Goal: Task Accomplishment & Management: Manage account settings

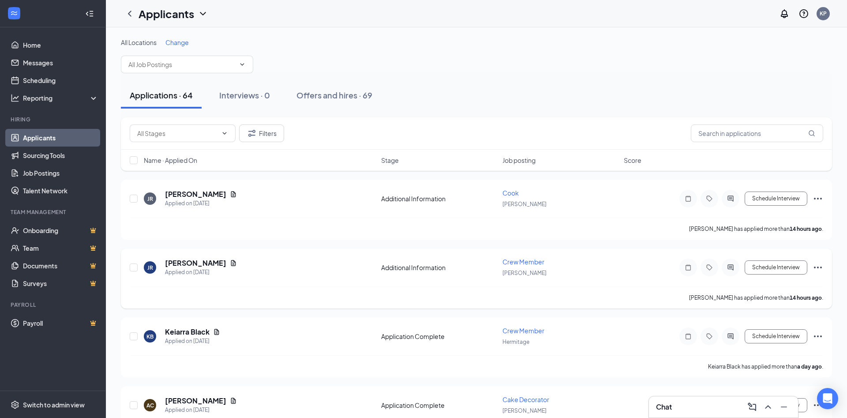
scroll to position [45, 0]
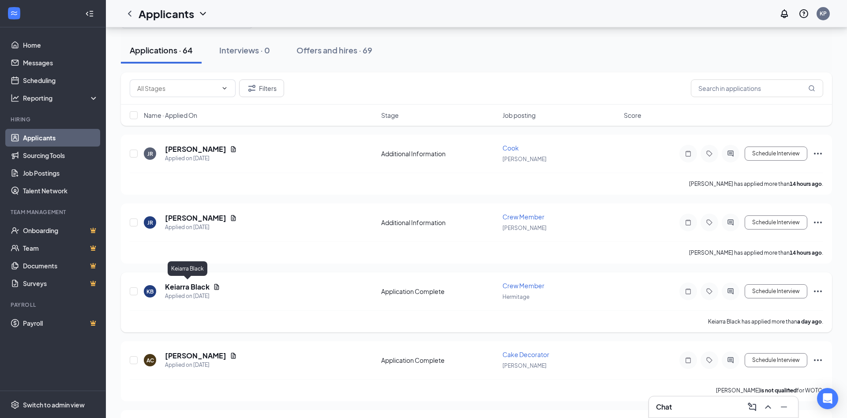
click at [201, 286] on h5 "Keiarra Black" at bounding box center [187, 287] width 45 height 10
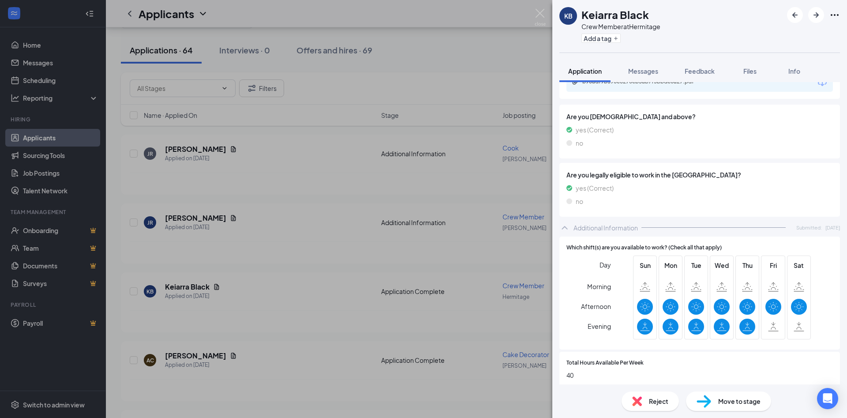
scroll to position [143, 0]
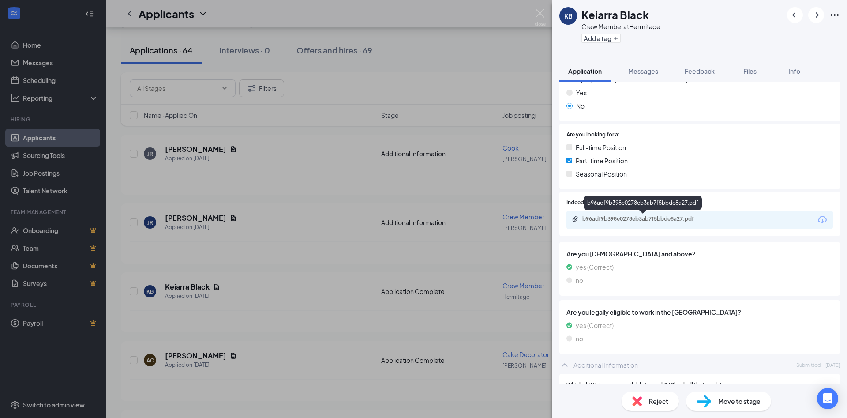
click at [640, 220] on div "b96adf9b398e0278eb3ab7f5bbde8a27.pdf" at bounding box center [643, 218] width 123 height 7
click at [537, 16] on img at bounding box center [539, 17] width 11 height 17
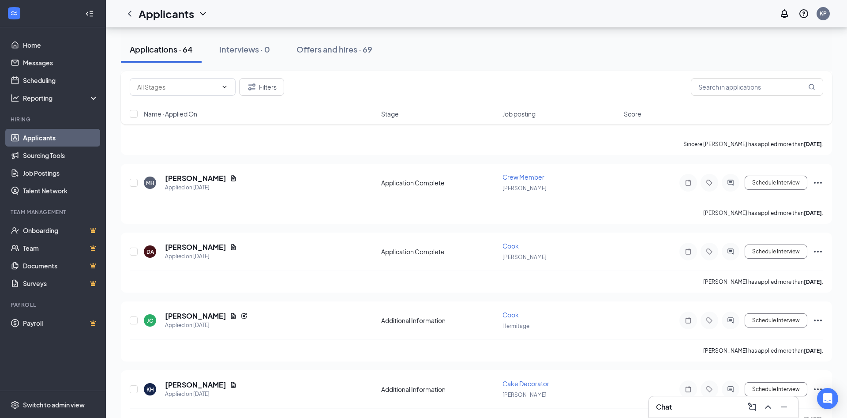
scroll to position [495, 0]
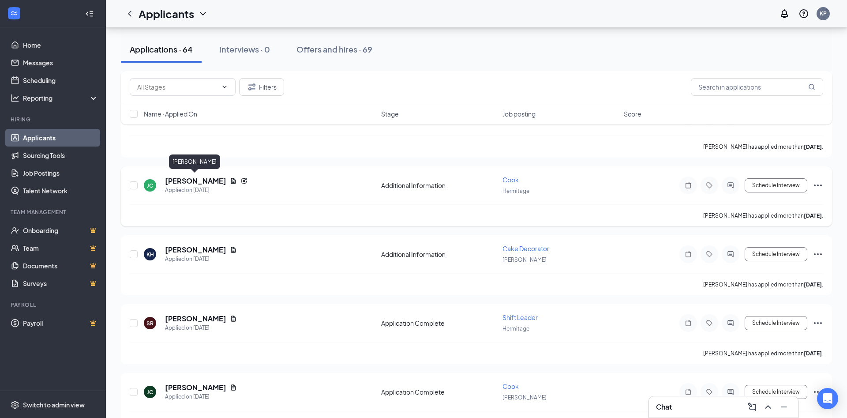
click at [216, 179] on h5 "[PERSON_NAME]" at bounding box center [195, 181] width 61 height 10
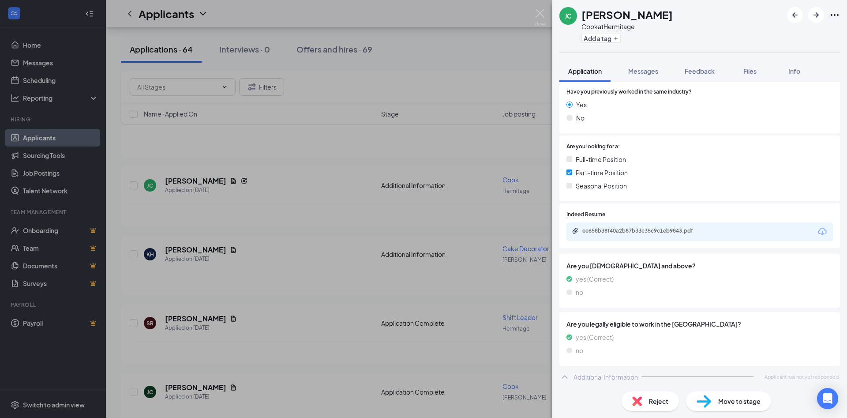
scroll to position [157, 0]
click at [683, 228] on div "ee658b38f40a2b87b33c35c9c1eb9843.pdf" at bounding box center [643, 229] width 123 height 7
click at [539, 19] on img at bounding box center [539, 17] width 11 height 17
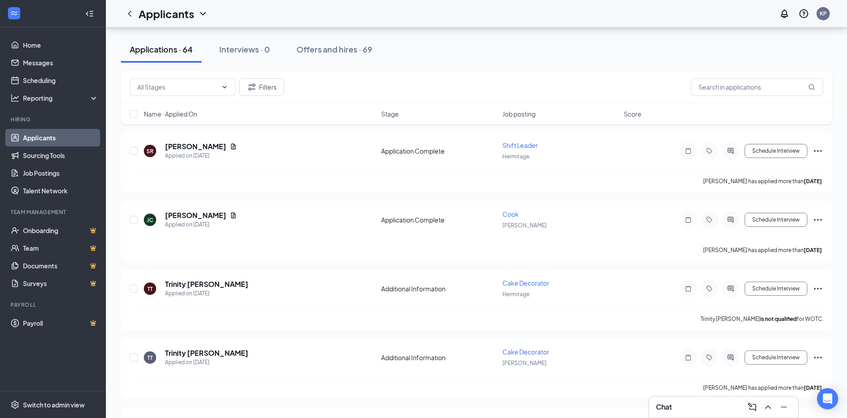
scroll to position [675, 0]
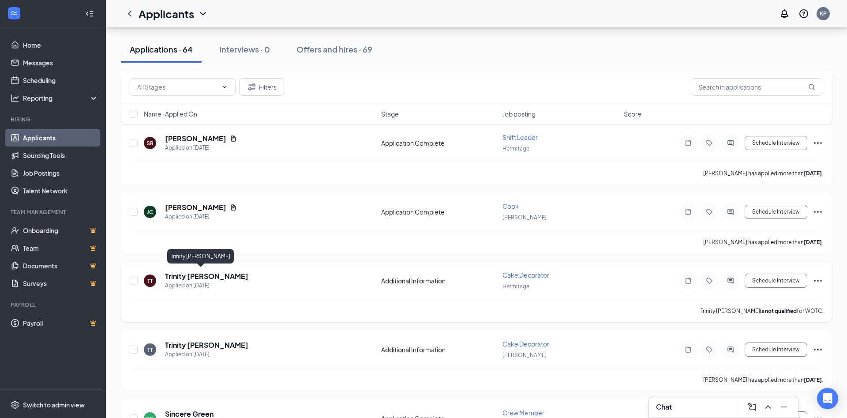
click at [184, 276] on h5 "Trinity [PERSON_NAME]" at bounding box center [206, 276] width 83 height 10
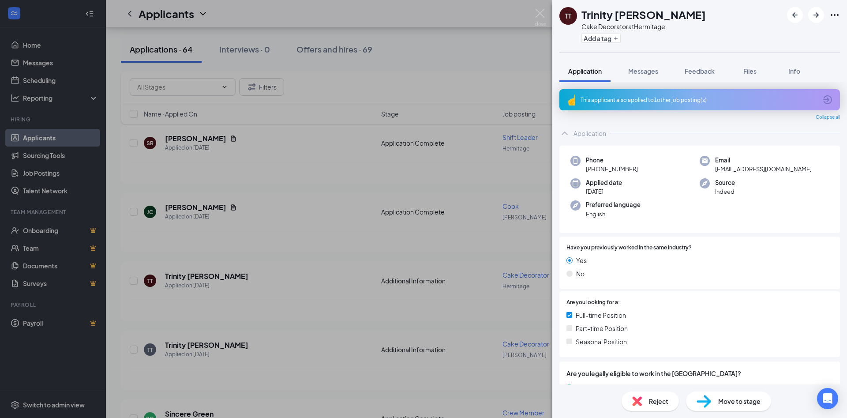
click at [704, 99] on div "This applicant also applied to 1 other job posting(s)" at bounding box center [698, 99] width 236 height 7
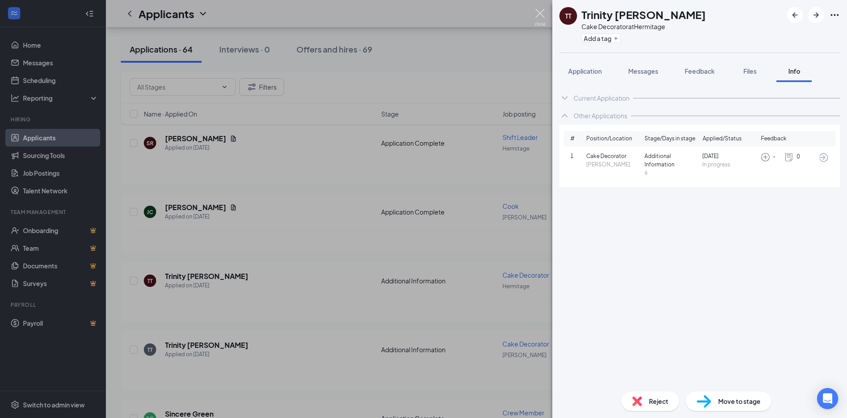
click at [539, 12] on img at bounding box center [539, 17] width 11 height 17
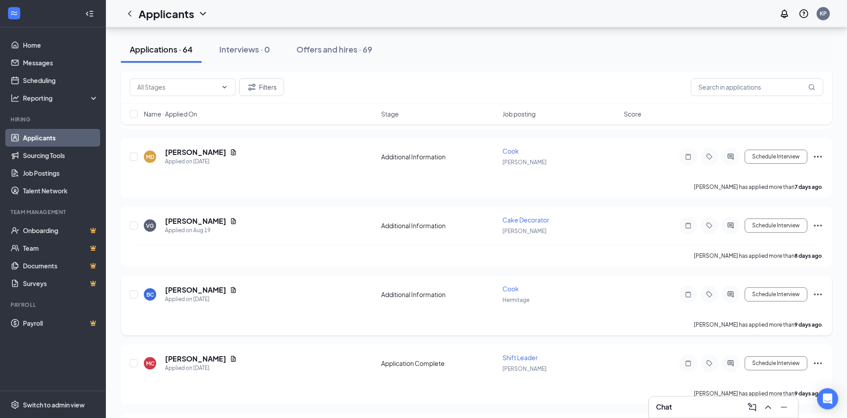
scroll to position [1079, 0]
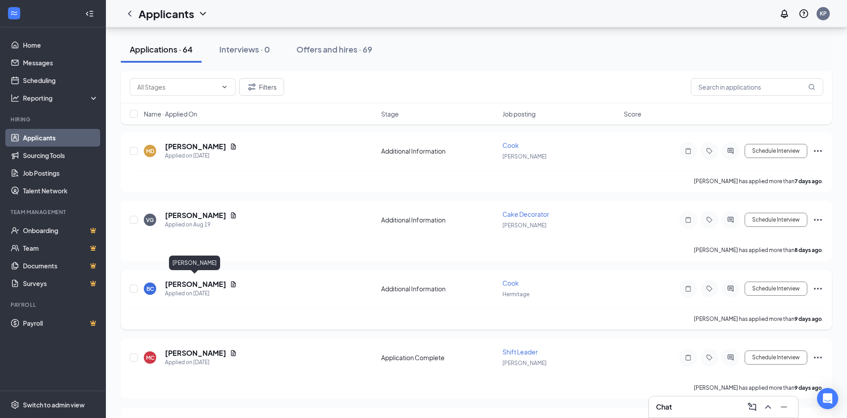
click at [215, 279] on h5 "[PERSON_NAME]" at bounding box center [195, 284] width 61 height 10
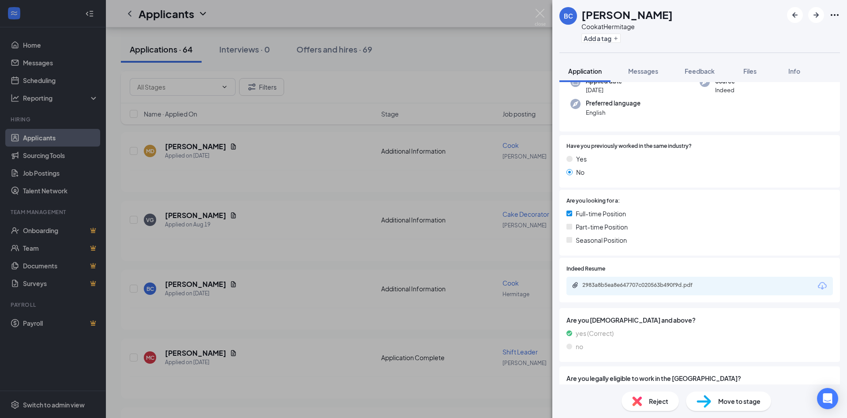
scroll to position [132, 0]
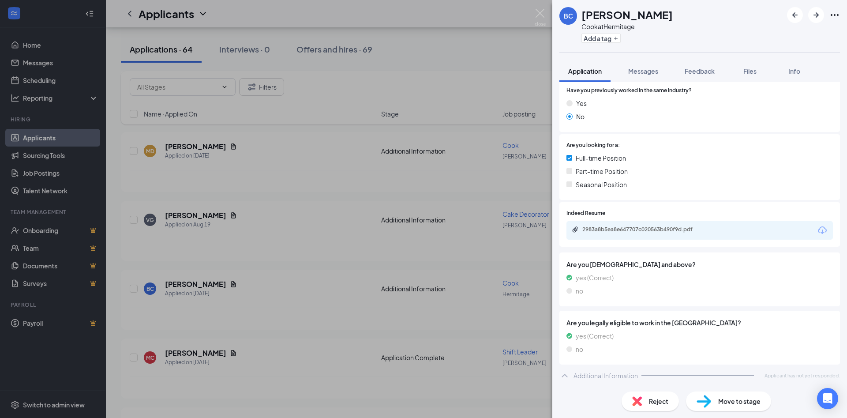
click at [711, 225] on div "2983a8b5ea8e647707c020563b490f9d.pdf" at bounding box center [699, 230] width 266 height 19
click at [694, 229] on div "2983a8b5ea8e647707c020563b490f9d.pdf" at bounding box center [643, 229] width 123 height 7
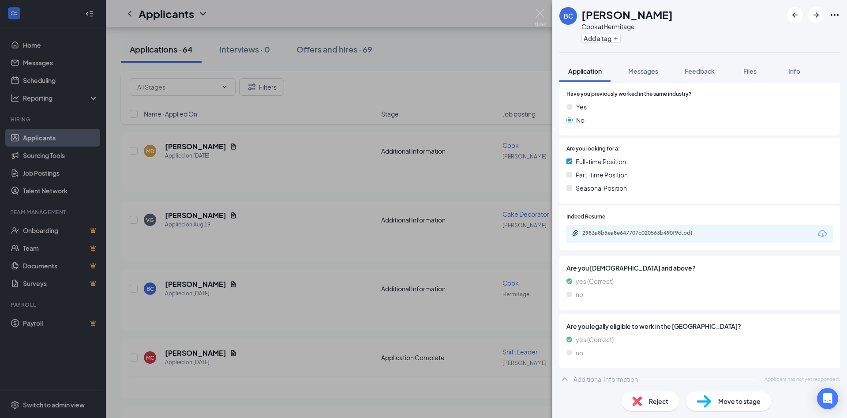
click at [544, 15] on img at bounding box center [539, 17] width 11 height 17
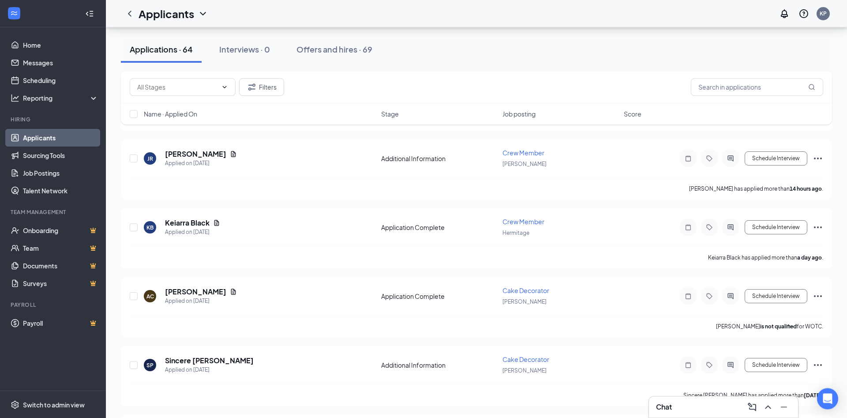
scroll to position [90, 0]
